Goal: Task Accomplishment & Management: Use online tool/utility

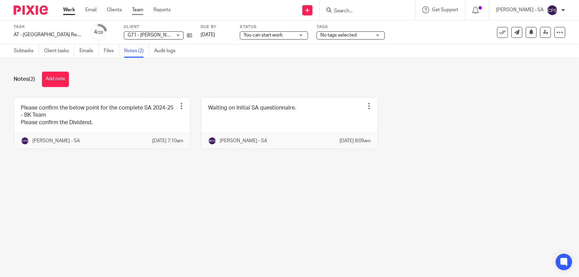
click at [138, 10] on link "Team" at bounding box center [137, 9] width 11 height 7
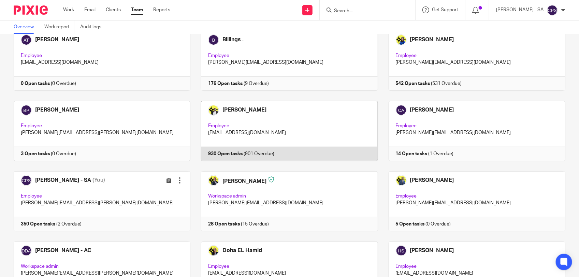
scroll to position [128, 0]
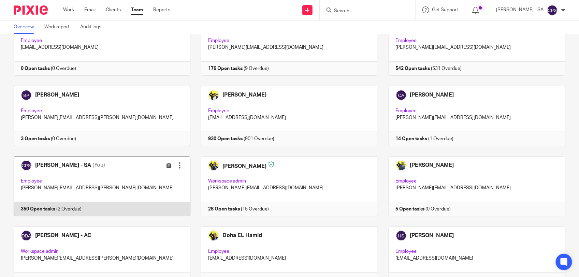
click at [127, 188] on link at bounding box center [96, 186] width 187 height 60
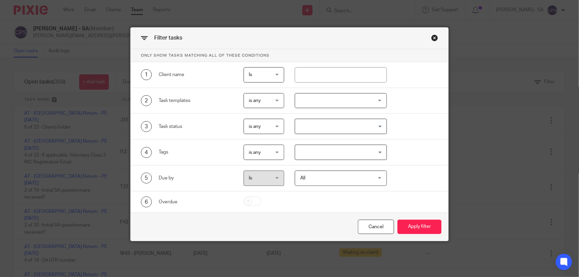
click at [321, 128] on input "Search for option" at bounding box center [339, 126] width 87 height 12
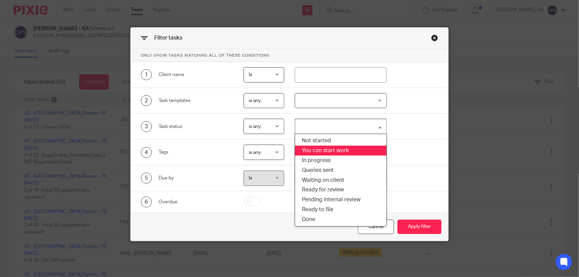
click at [327, 148] on li "You can start work" at bounding box center [340, 151] width 91 height 10
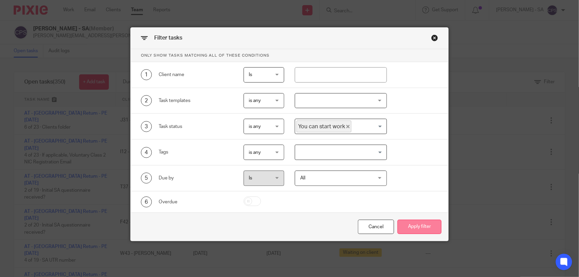
click at [416, 230] on button "Apply filter" at bounding box center [419, 227] width 44 height 15
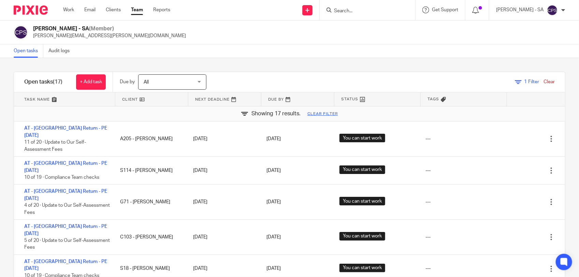
click at [348, 16] on div at bounding box center [367, 10] width 95 height 20
click at [344, 10] on input "Search" at bounding box center [363, 11] width 61 height 6
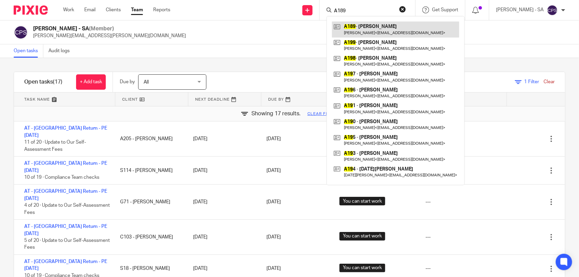
type input "A189"
click at [382, 29] on link at bounding box center [395, 29] width 127 height 16
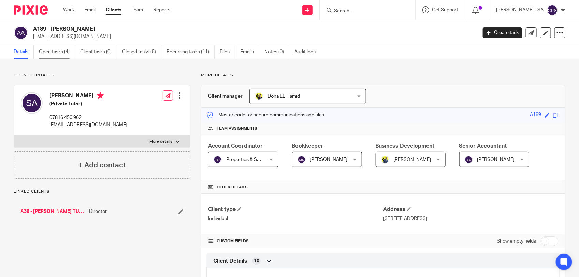
click at [58, 52] on link "Open tasks (4)" at bounding box center [57, 51] width 36 height 13
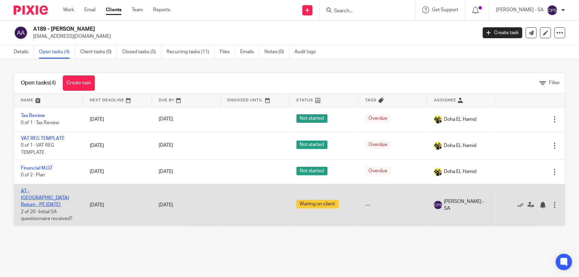
click at [56, 189] on link "AT - [GEOGRAPHIC_DATA] Return - PE [DATE]" at bounding box center [45, 198] width 48 height 19
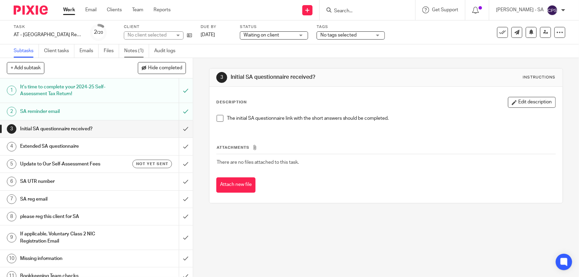
click at [137, 53] on link "Notes (1)" at bounding box center [136, 50] width 25 height 13
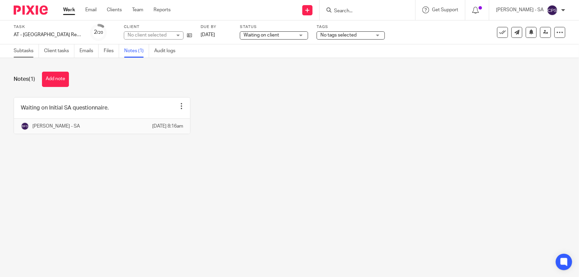
click at [26, 46] on link "Subtasks" at bounding box center [26, 50] width 25 height 13
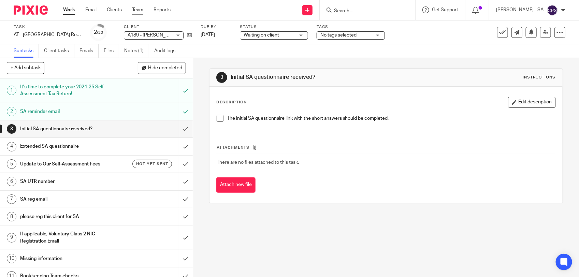
click at [137, 12] on link "Team" at bounding box center [137, 9] width 11 height 7
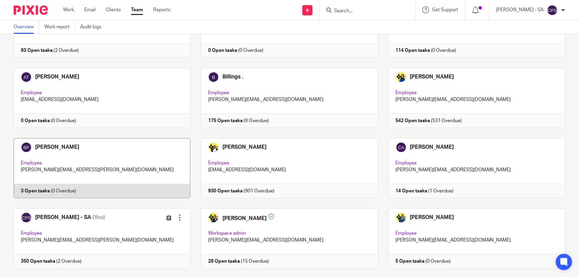
scroll to position [85, 0]
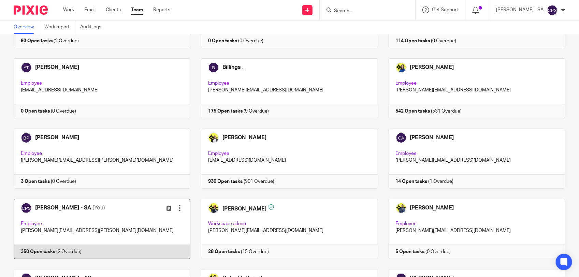
click at [130, 217] on link at bounding box center [96, 229] width 187 height 60
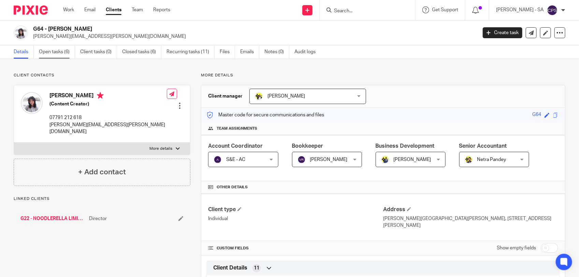
click at [46, 54] on link "Open tasks (6)" at bounding box center [57, 51] width 36 height 13
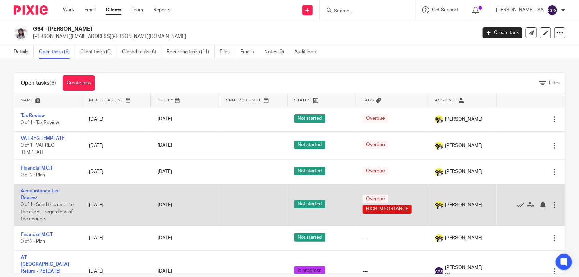
scroll to position [11, 0]
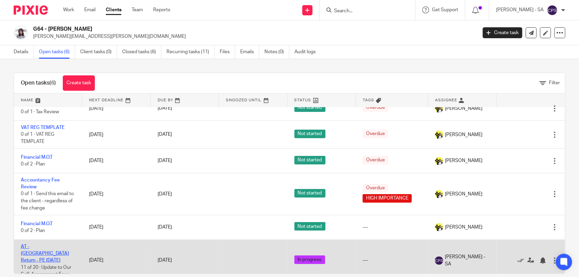
click at [40, 247] on link "AT - [GEOGRAPHIC_DATA] Return - PE [DATE]" at bounding box center [45, 253] width 48 height 19
